Goal: Information Seeking & Learning: Learn about a topic

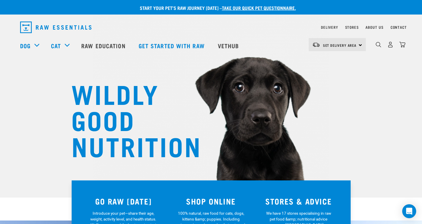
click at [10, 129] on div "WILDLY GOOD NUTRITION" at bounding box center [211, 99] width 422 height 198
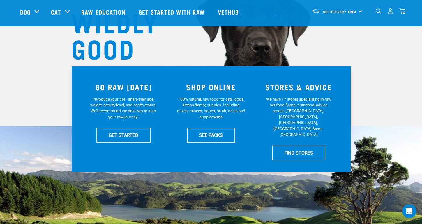
scroll to position [72, 0]
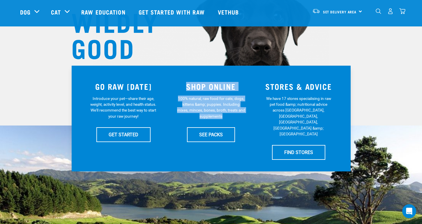
drag, startPoint x: 185, startPoint y: 83, endPoint x: 246, endPoint y: 146, distance: 88.1
click at [246, 146] on div "GO RAW TODAY Introduce your pet—share their age, weight, activity level, and he…" at bounding box center [211, 119] width 279 height 106
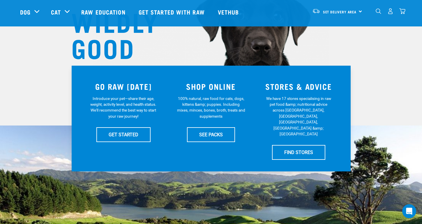
click at [246, 178] on div "WHY RAW ESSENTIALS" at bounding box center [211, 213] width 422 height 215
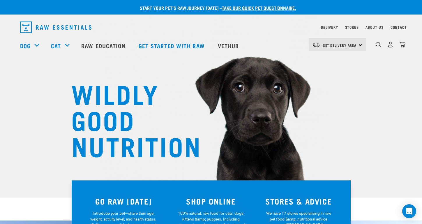
scroll to position [0, 0]
click at [67, 86] on div "WILDLY GOOD NUTRITION" at bounding box center [211, 99] width 422 height 198
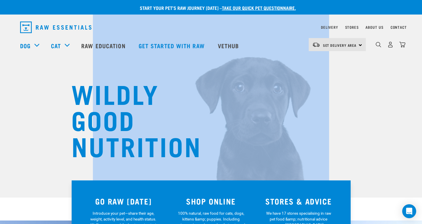
click at [67, 86] on div "WILDLY GOOD NUTRITION" at bounding box center [211, 99] width 422 height 198
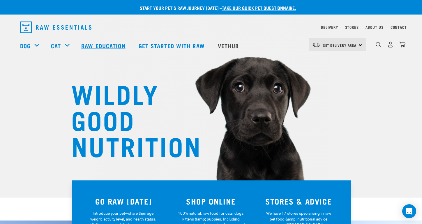
click at [99, 47] on link "Raw Education" at bounding box center [103, 45] width 57 height 23
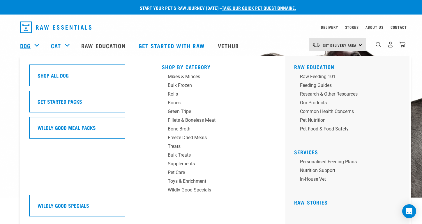
click at [26, 45] on link "Dog" at bounding box center [25, 45] width 10 height 9
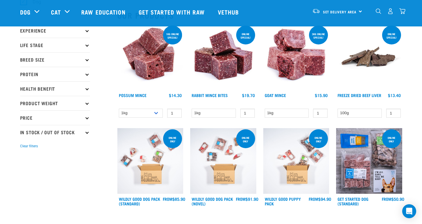
scroll to position [56, 0]
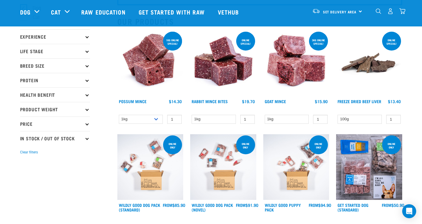
click at [150, 64] on img at bounding box center [150, 64] width 66 height 66
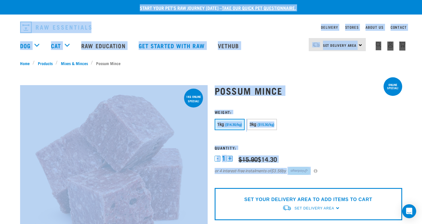
drag, startPoint x: 327, startPoint y: 151, endPoint x: 77, endPoint y: -1, distance: 292.3
click at [68, 3] on div "Start your pet’s raw journey today – take our quick pet questionnaire." at bounding box center [211, 7] width 422 height 15
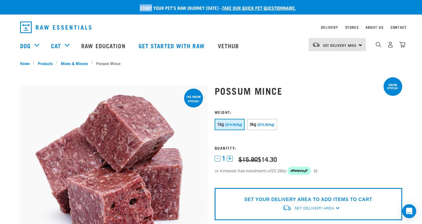
click at [68, 3] on div "Start your pet’s raw journey today – take our quick pet questionnaire." at bounding box center [211, 7] width 422 height 15
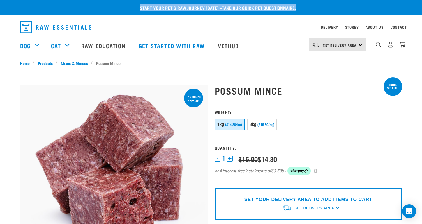
click at [68, 3] on div "Start your pet’s raw journey today – take our quick pet questionnaire." at bounding box center [211, 7] width 422 height 15
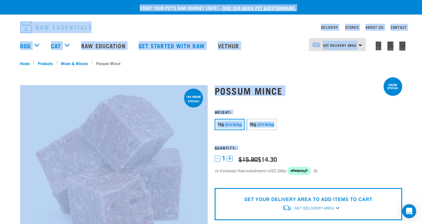
drag, startPoint x: 68, startPoint y: 3, endPoint x: 327, endPoint y: 147, distance: 296.4
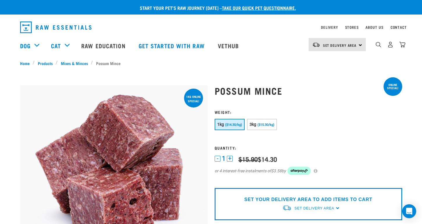
click at [353, 160] on div "1 - 1 + 0 100 0 100 $15.90 $14.30 or 4 interest-free instalments of $3.58 by" at bounding box center [308, 169] width 187 height 28
click at [225, 29] on div "dropdown navigation" at bounding box center [159, 27] width 278 height 16
click at [37, 27] on img "dropdown navigation" at bounding box center [55, 28] width 71 height 12
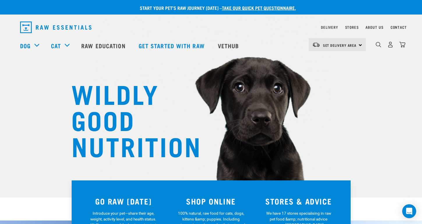
click at [1, 101] on div "WILDLY GOOD NUTRITION" at bounding box center [211, 99] width 422 height 198
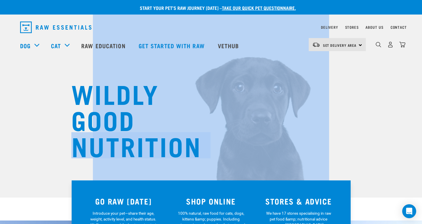
click at [1, 101] on div "WILDLY GOOD NUTRITION" at bounding box center [211, 99] width 422 height 198
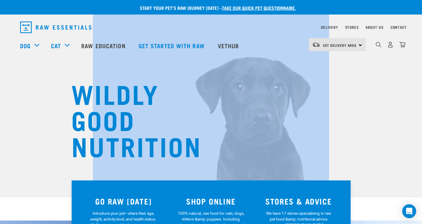
click at [1, 101] on div "WILDLY GOOD NUTRITION" at bounding box center [211, 99] width 422 height 198
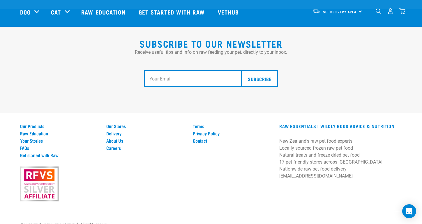
scroll to position [1078, 0]
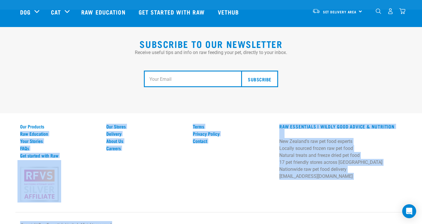
drag, startPoint x: 15, startPoint y: 121, endPoint x: 171, endPoint y: 216, distance: 182.2
click at [171, 216] on div "Subscribe to our Newsletter Receive useful tips and info on raw feeding your pe…" at bounding box center [211, 123] width 422 height 226
click at [171, 222] on div "Copyright Raw Essentials Limited. All rights reserved." at bounding box center [210, 229] width 391 height 14
drag, startPoint x: 171, startPoint y: 216, endPoint x: 35, endPoint y: 90, distance: 185.0
click at [35, 90] on div "Subscribe to our Newsletter Receive useful tips and info on raw feeding your pe…" at bounding box center [211, 123] width 422 height 226
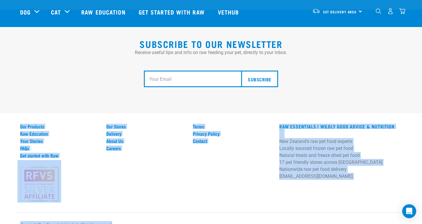
click at [35, 90] on div "Subscribe" at bounding box center [211, 79] width 382 height 46
drag, startPoint x: 35, startPoint y: 90, endPoint x: 150, endPoint y: 215, distance: 169.7
click at [150, 213] on div "Subscribe to our Newsletter Receive useful tips and info on raw feeding your pe…" at bounding box center [211, 123] width 422 height 226
click at [150, 222] on div "Copyright Raw Essentials Limited. All rights reserved." at bounding box center [210, 229] width 391 height 14
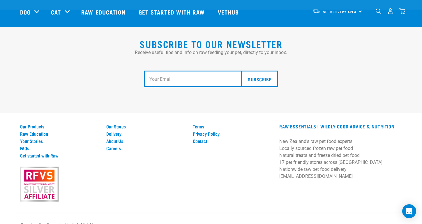
click at [150, 222] on div "Copyright Raw Essentials Limited. All rights reserved." at bounding box center [210, 229] width 391 height 14
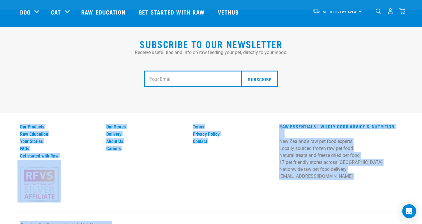
drag, startPoint x: 150, startPoint y: 215, endPoint x: 62, endPoint y: 92, distance: 151.0
click at [62, 92] on div "Subscribe to our Newsletter Receive useful tips and info on raw feeding your pe…" at bounding box center [211, 123] width 422 height 226
click at [62, 92] on div "Subscribe to our Newsletter Receive useful tips and info on raw feeding your pe…" at bounding box center [211, 70] width 422 height 87
drag, startPoint x: 62, startPoint y: 92, endPoint x: 180, endPoint y: 214, distance: 169.4
click at [180, 214] on div "Subscribe to our Newsletter Receive useful tips and info on raw feeding your pe…" at bounding box center [211, 123] width 422 height 226
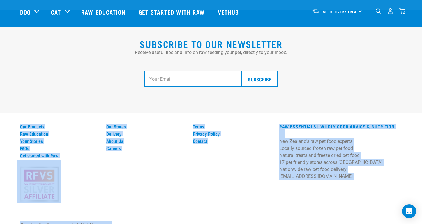
click at [180, 222] on div "Copyright Raw Essentials Limited. All rights reserved." at bounding box center [210, 229] width 391 height 14
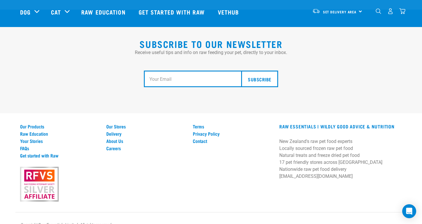
click at [180, 222] on div "Copyright Raw Essentials Limited. All rights reserved." at bounding box center [210, 229] width 391 height 14
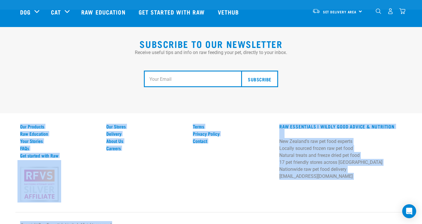
drag, startPoint x: 180, startPoint y: 214, endPoint x: 75, endPoint y: 95, distance: 159.0
click at [75, 95] on div "Subscribe to our Newsletter Receive useful tips and info on raw feeding your pe…" at bounding box center [211, 123] width 422 height 226
click at [75, 95] on div "Subscribe to our Newsletter Receive useful tips and info on raw feeding your pe…" at bounding box center [211, 70] width 422 height 87
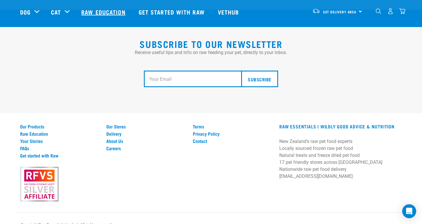
click at [118, 11] on link "Raw Education" at bounding box center [103, 11] width 57 height 23
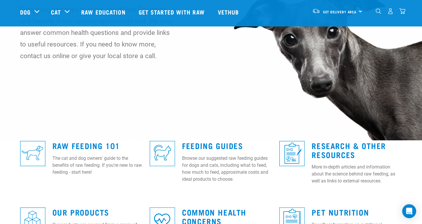
scroll to position [156, 0]
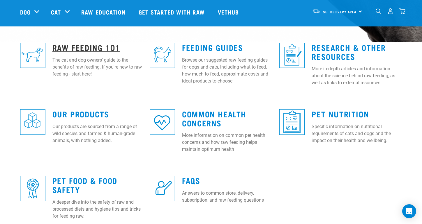
click at [95, 45] on link "Raw Feeding 101" at bounding box center [86, 47] width 68 height 4
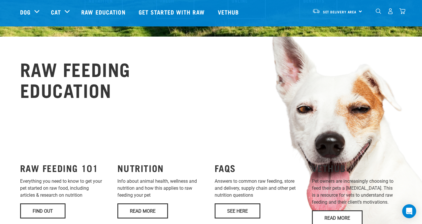
scroll to position [354, 0]
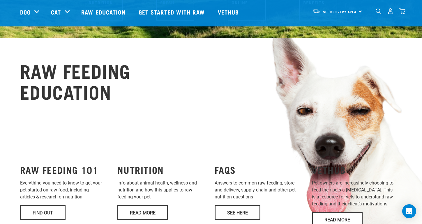
click at [238, 210] on link "See Here" at bounding box center [238, 212] width 46 height 15
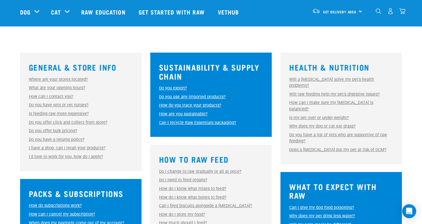
scroll to position [142, 0]
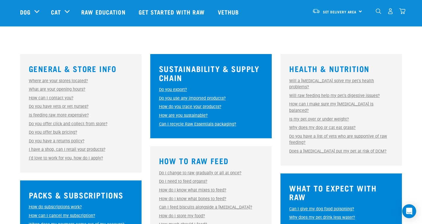
click at [173, 91] on link "Do you export?" at bounding box center [173, 89] width 28 height 5
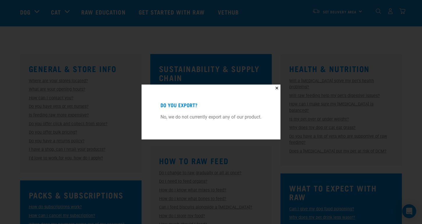
click at [275, 88] on button "✕" at bounding box center [276, 88] width 7 height 7
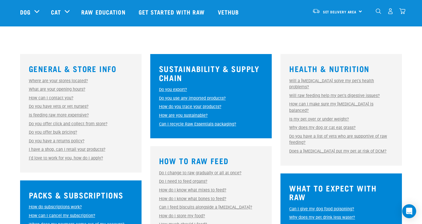
click at [275, 144] on div "General & Store Info Where are your stores located? Where are your stores locat…" at bounding box center [211, 210] width 382 height 312
